Goal: Find specific page/section: Find specific page/section

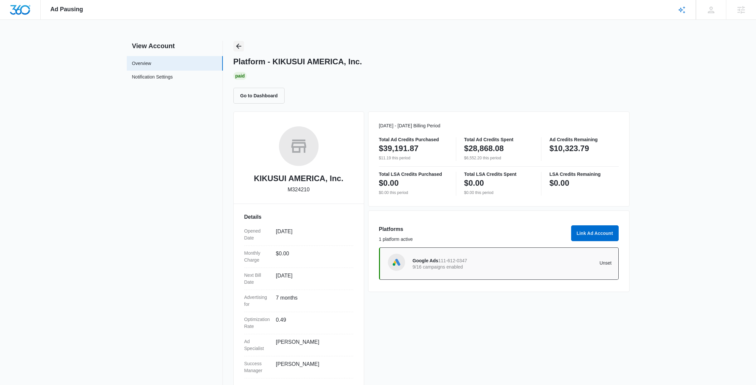
click at [237, 44] on icon "Back" at bounding box center [239, 46] width 8 height 8
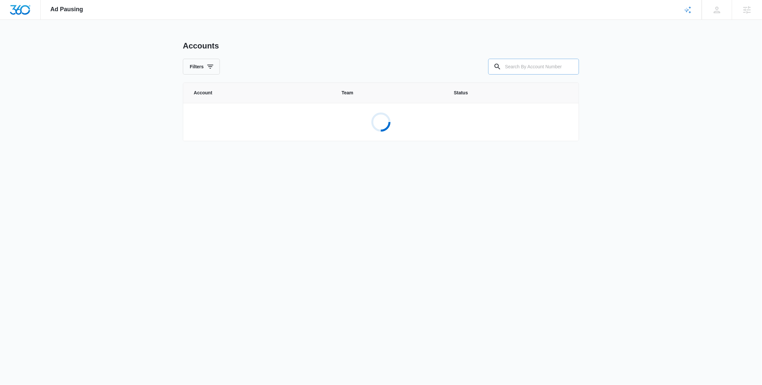
click at [538, 73] on input "text" at bounding box center [533, 67] width 91 height 16
paste input "M33662"
type input "M33662"
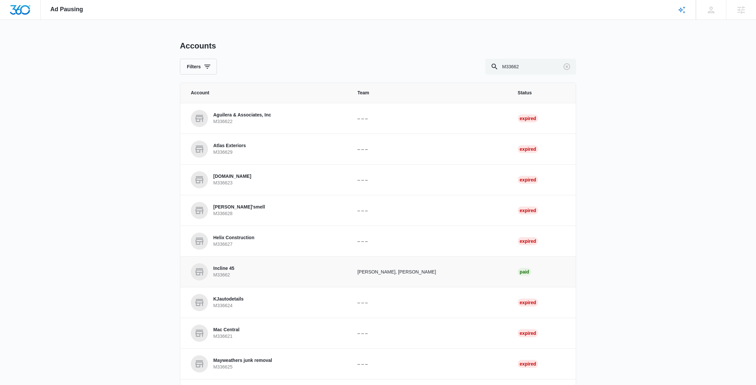
click at [288, 271] on link "Incline 45 M33662" at bounding box center [266, 271] width 151 height 17
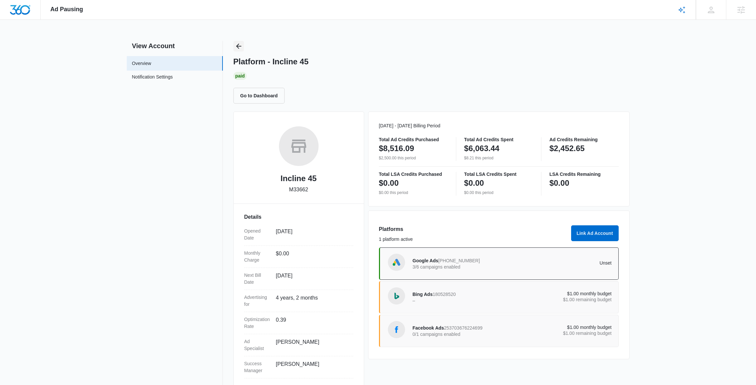
click at [240, 47] on icon "Back" at bounding box center [239, 46] width 8 height 8
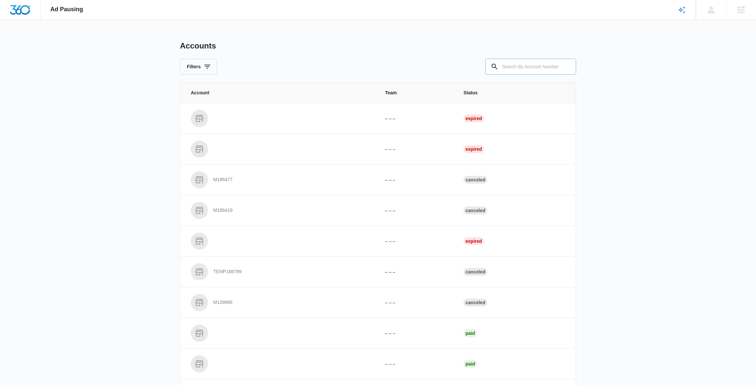
click at [550, 67] on input "text" at bounding box center [530, 67] width 91 height 16
paste input "M13921"
type input "M13921"
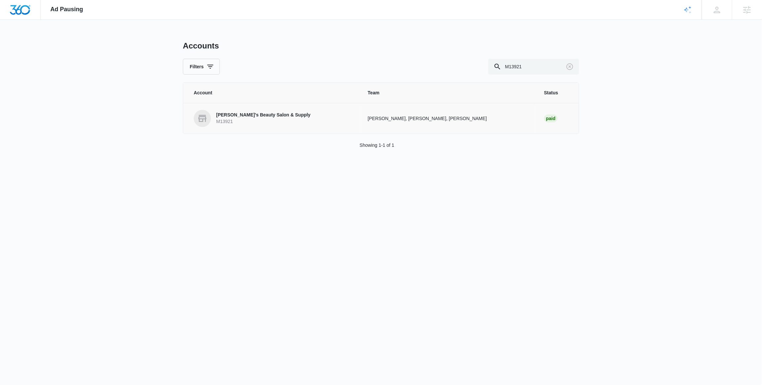
click at [249, 118] on p "[PERSON_NAME]'s Beauty Salon & Supply" at bounding box center [263, 115] width 94 height 7
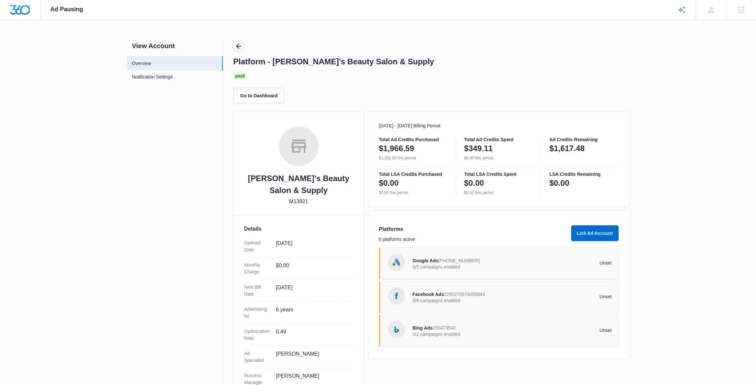
click at [241, 44] on icon "Back" at bounding box center [239, 46] width 8 height 8
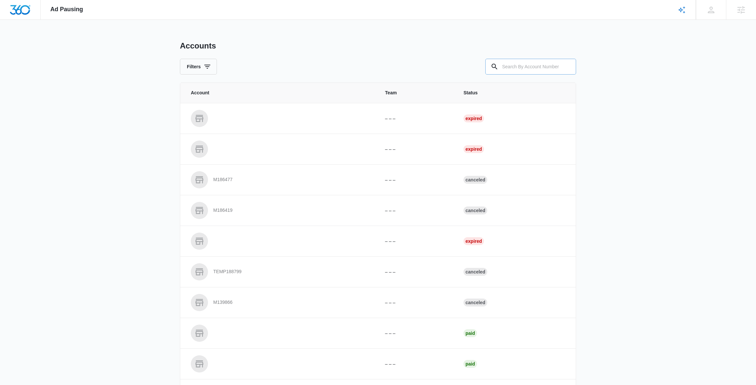
click at [541, 66] on input "text" at bounding box center [530, 67] width 91 height 16
paste input "M36507"
type input "M36507"
click at [422, 43] on div "Accounts" at bounding box center [378, 46] width 396 height 10
click at [528, 68] on input "M36507" at bounding box center [530, 67] width 91 height 16
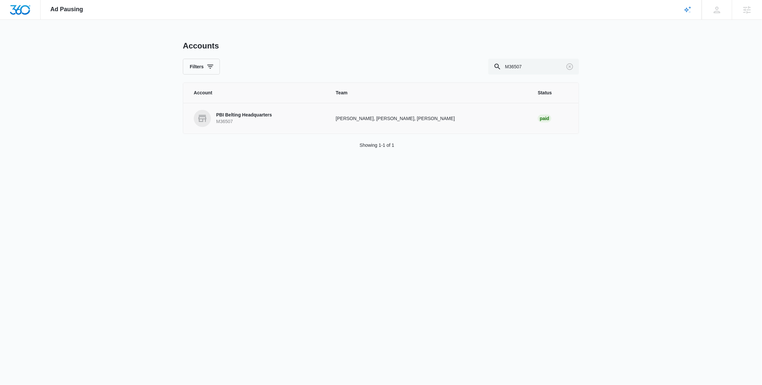
click at [253, 120] on p "M36507" at bounding box center [244, 121] width 56 height 7
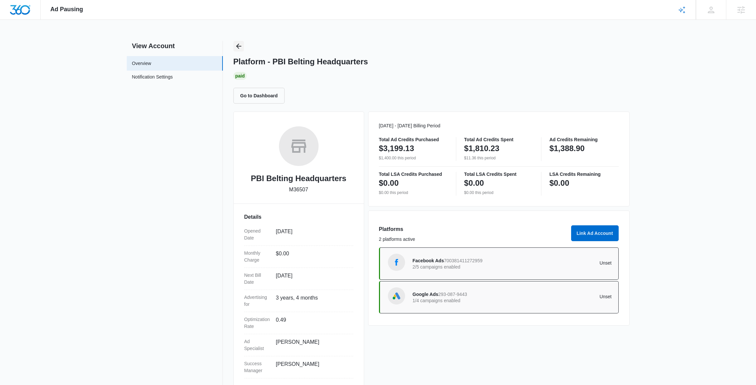
click at [239, 45] on icon "Back" at bounding box center [239, 46] width 8 height 8
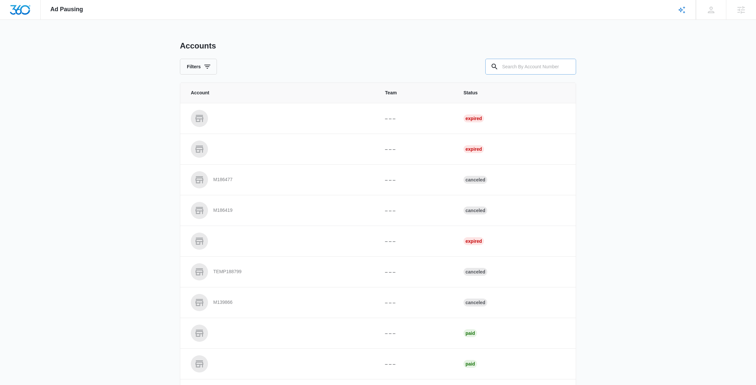
click at [520, 66] on input "text" at bounding box center [530, 67] width 91 height 16
paste input "M327219"
type input "M327219"
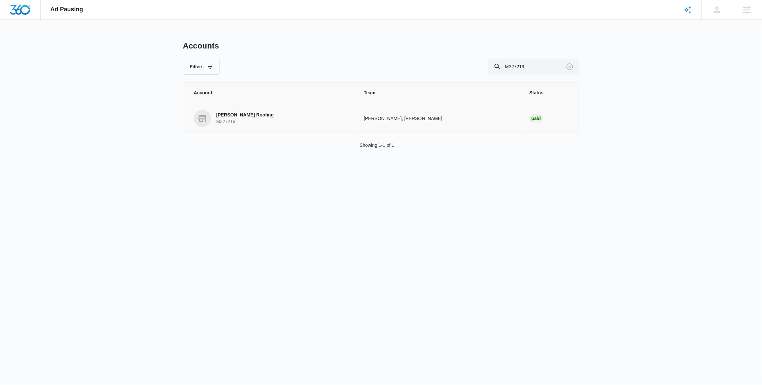
click at [247, 117] on p "[PERSON_NAME] Roofing" at bounding box center [244, 115] width 57 height 7
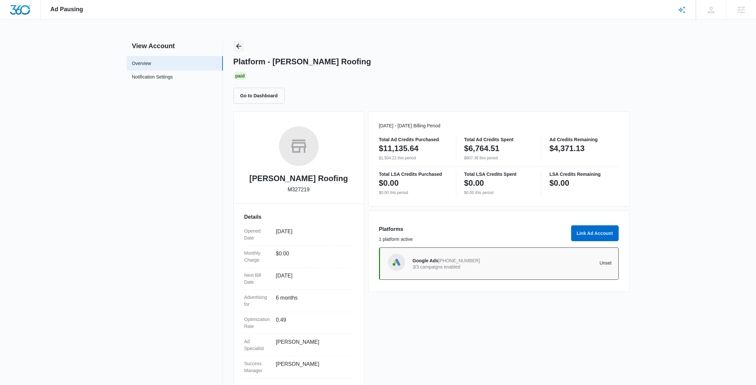
click at [237, 49] on icon "Back" at bounding box center [239, 46] width 8 height 8
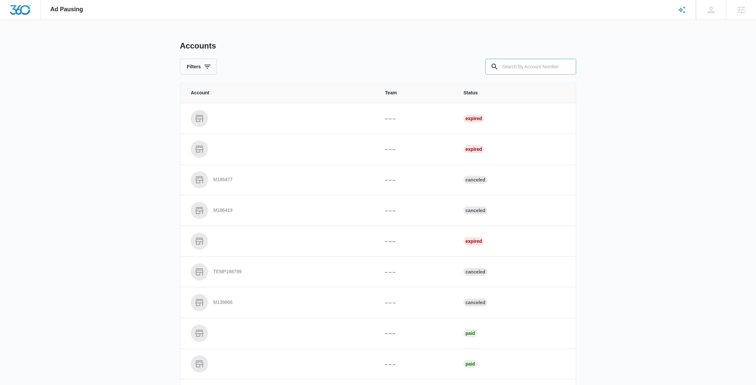
click at [531, 70] on input "text" at bounding box center [530, 67] width 91 height 16
paste input "M33417"
type input "M33417"
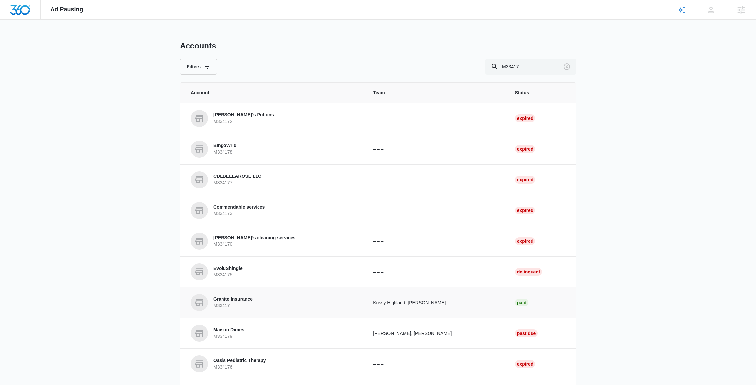
click at [231, 303] on p "Granite Insurance" at bounding box center [232, 299] width 39 height 7
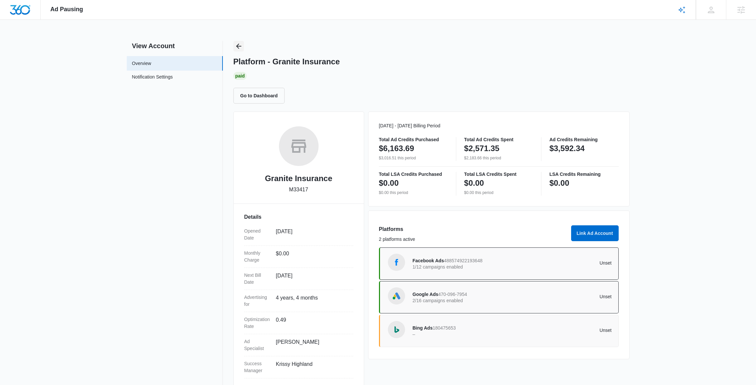
click at [235, 45] on icon "Back" at bounding box center [239, 46] width 8 height 8
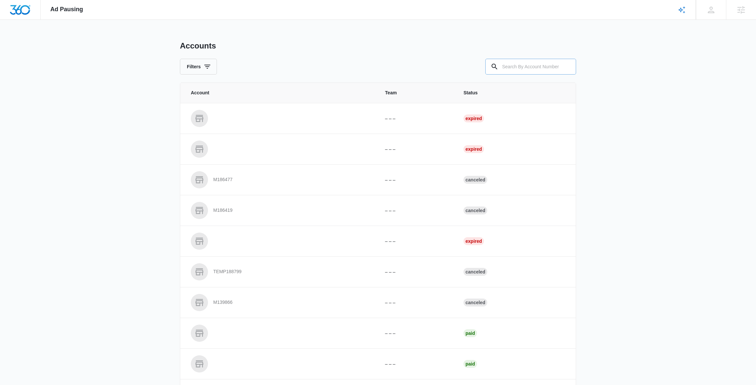
click at [523, 65] on input "text" at bounding box center [530, 67] width 91 height 16
paste input "M5801"
type input "M5801"
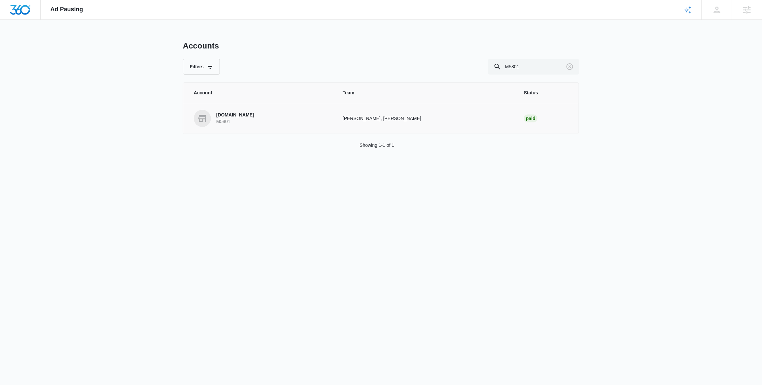
click at [254, 121] on p "M5801" at bounding box center [235, 121] width 38 height 7
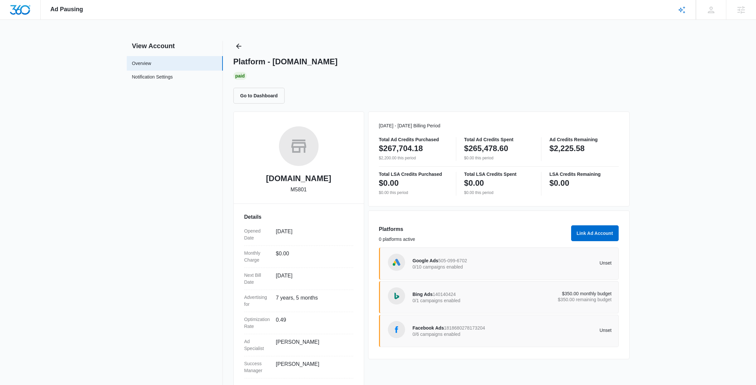
click at [479, 266] on p "0/10 campaigns enabled" at bounding box center [462, 267] width 100 height 5
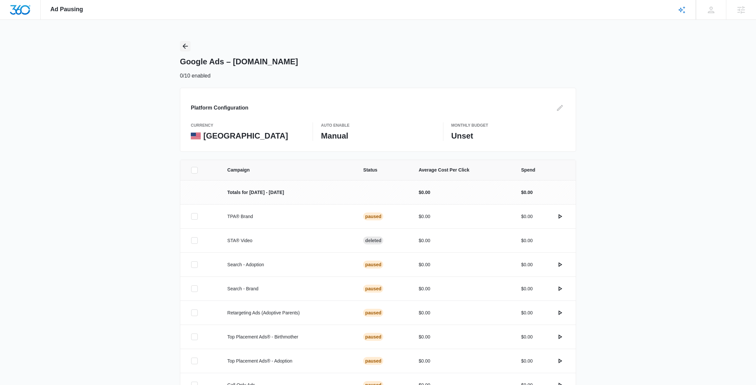
click at [185, 45] on icon "Back" at bounding box center [185, 46] width 8 height 8
